Goal: Check status: Check status

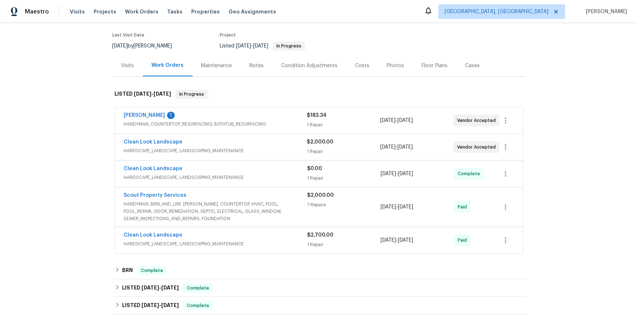
scroll to position [58, 0]
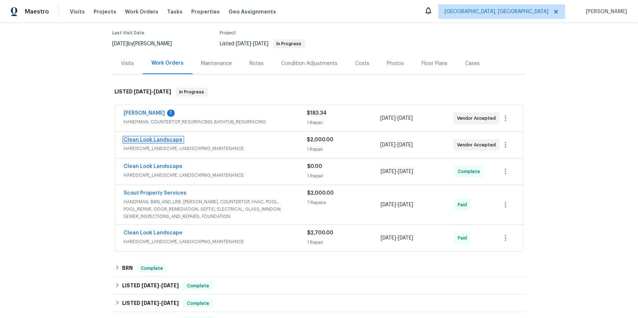
click at [181, 143] on link "Clean Look Landscape" at bounding box center [153, 139] width 59 height 5
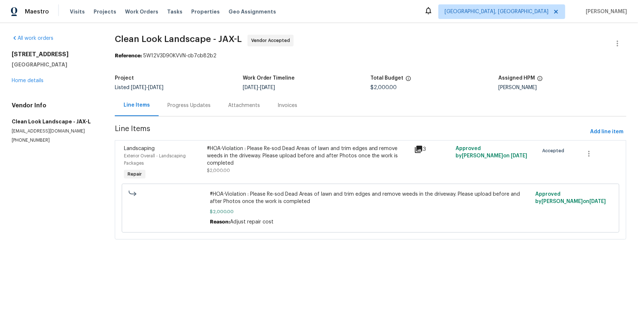
click at [193, 109] on div "Progress Updates" at bounding box center [188, 105] width 43 height 7
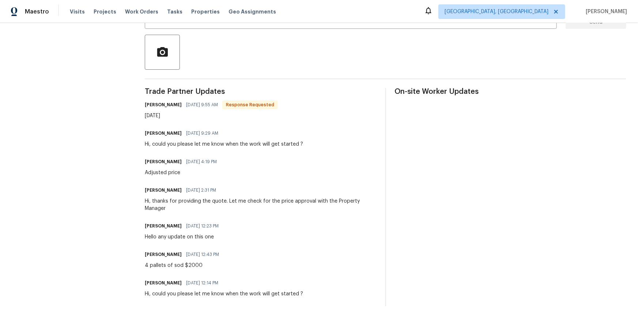
scroll to position [165, 0]
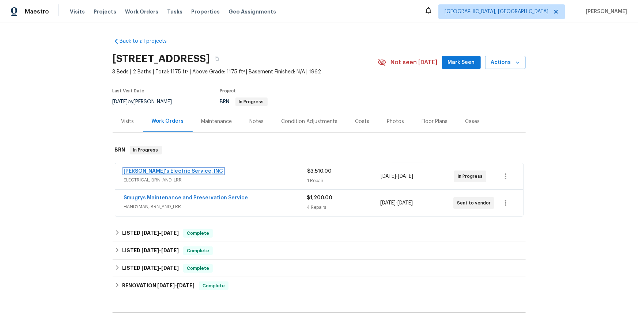
click at [170, 174] on link "[PERSON_NAME]'s Electric Service, INC" at bounding box center [173, 171] width 99 height 5
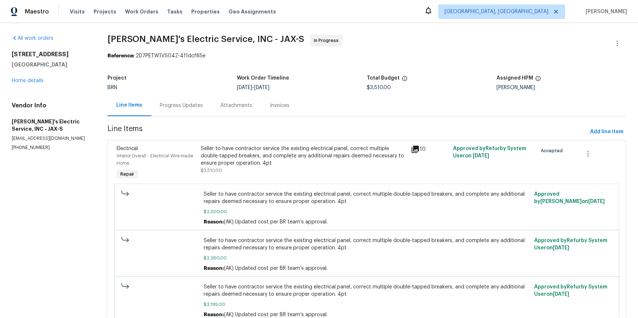
drag, startPoint x: 183, startPoint y: 121, endPoint x: 186, endPoint y: 124, distance: 4.1
click at [183, 109] on div "Progress Updates" at bounding box center [181, 105] width 43 height 7
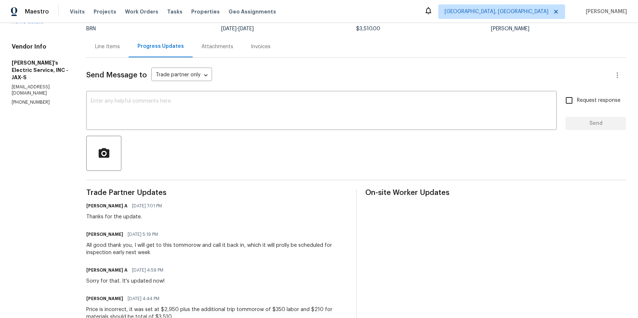
scroll to position [64, 0]
